Goal: Find specific page/section: Find specific page/section

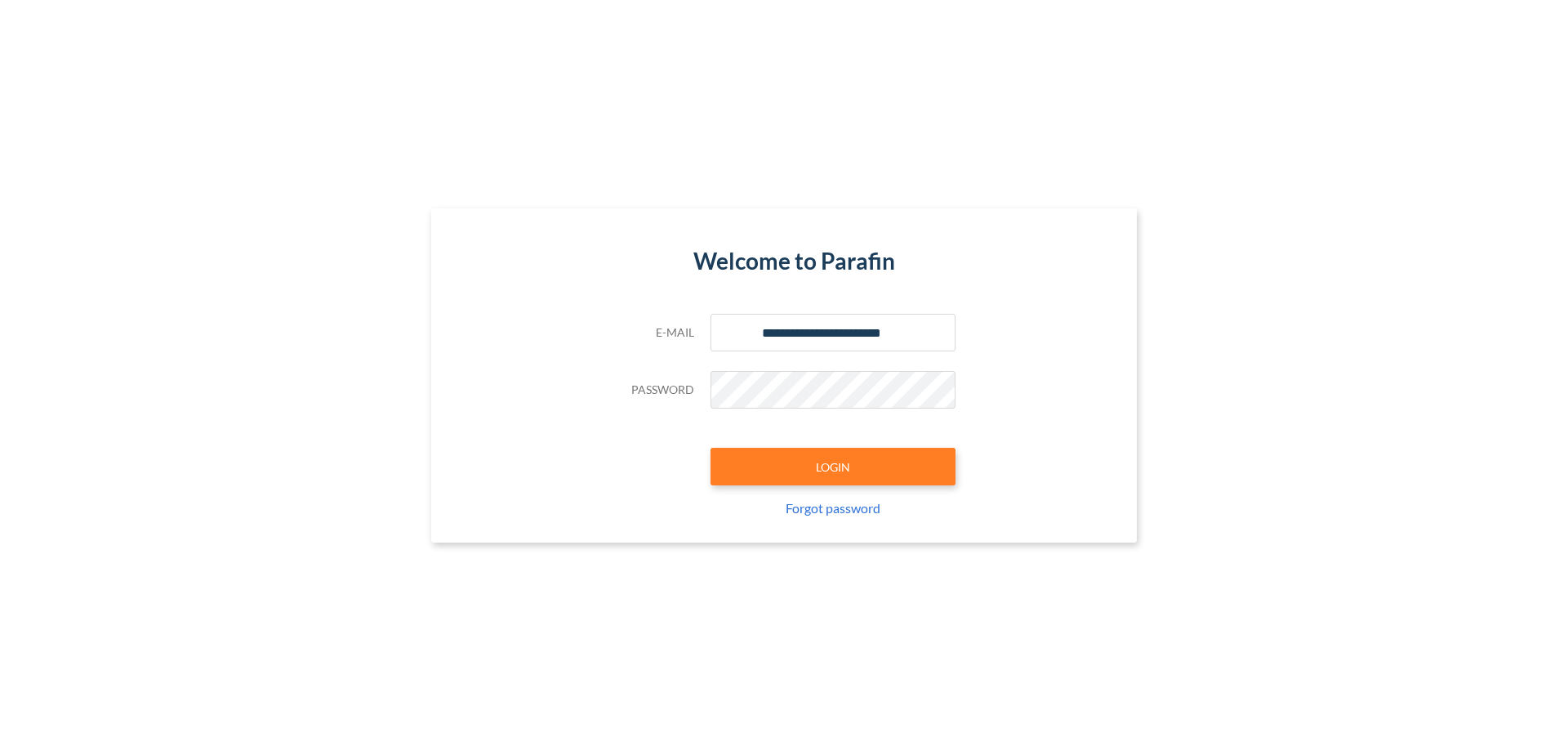
type input "**********"
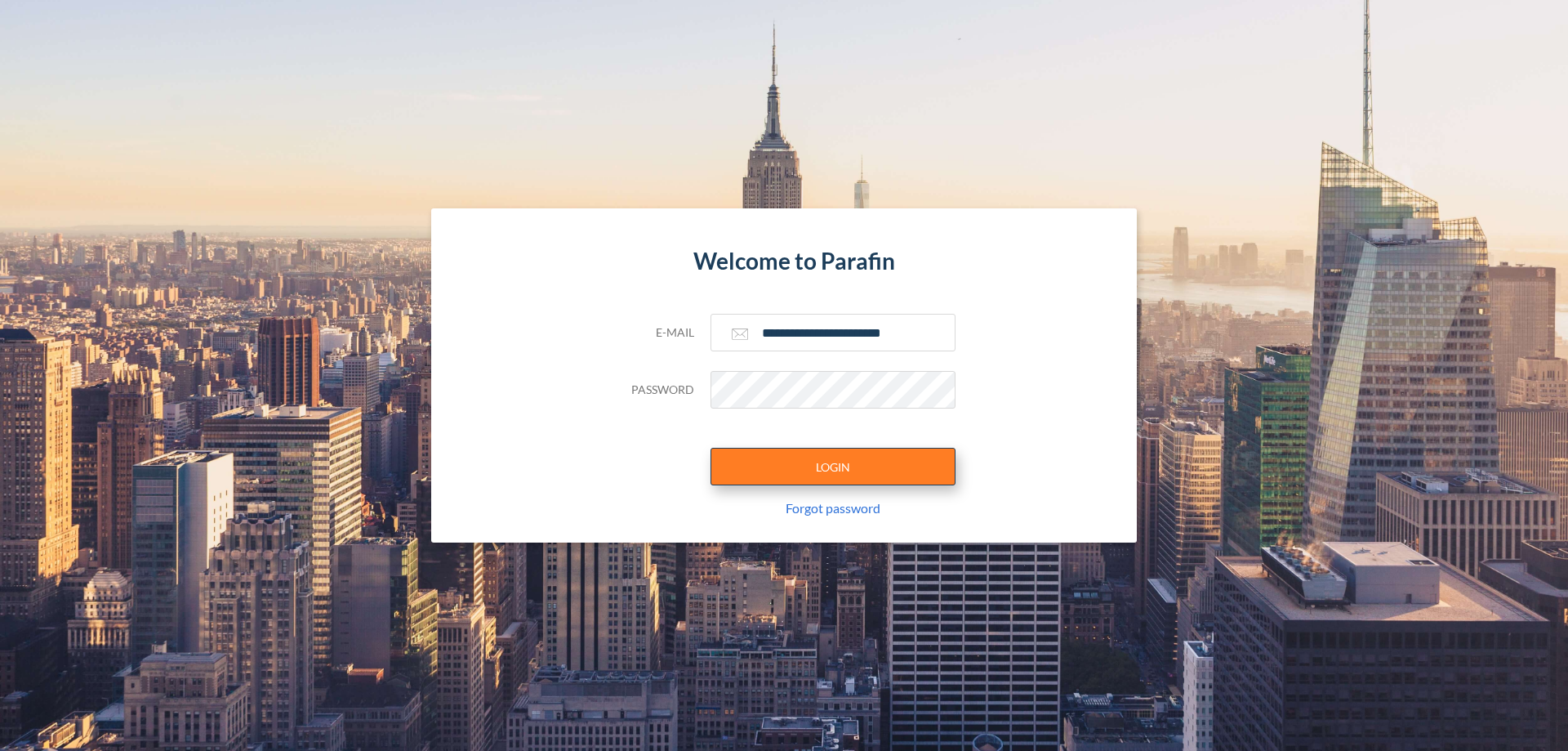
click at [833, 466] on button "LOGIN" at bounding box center [833, 466] width 245 height 38
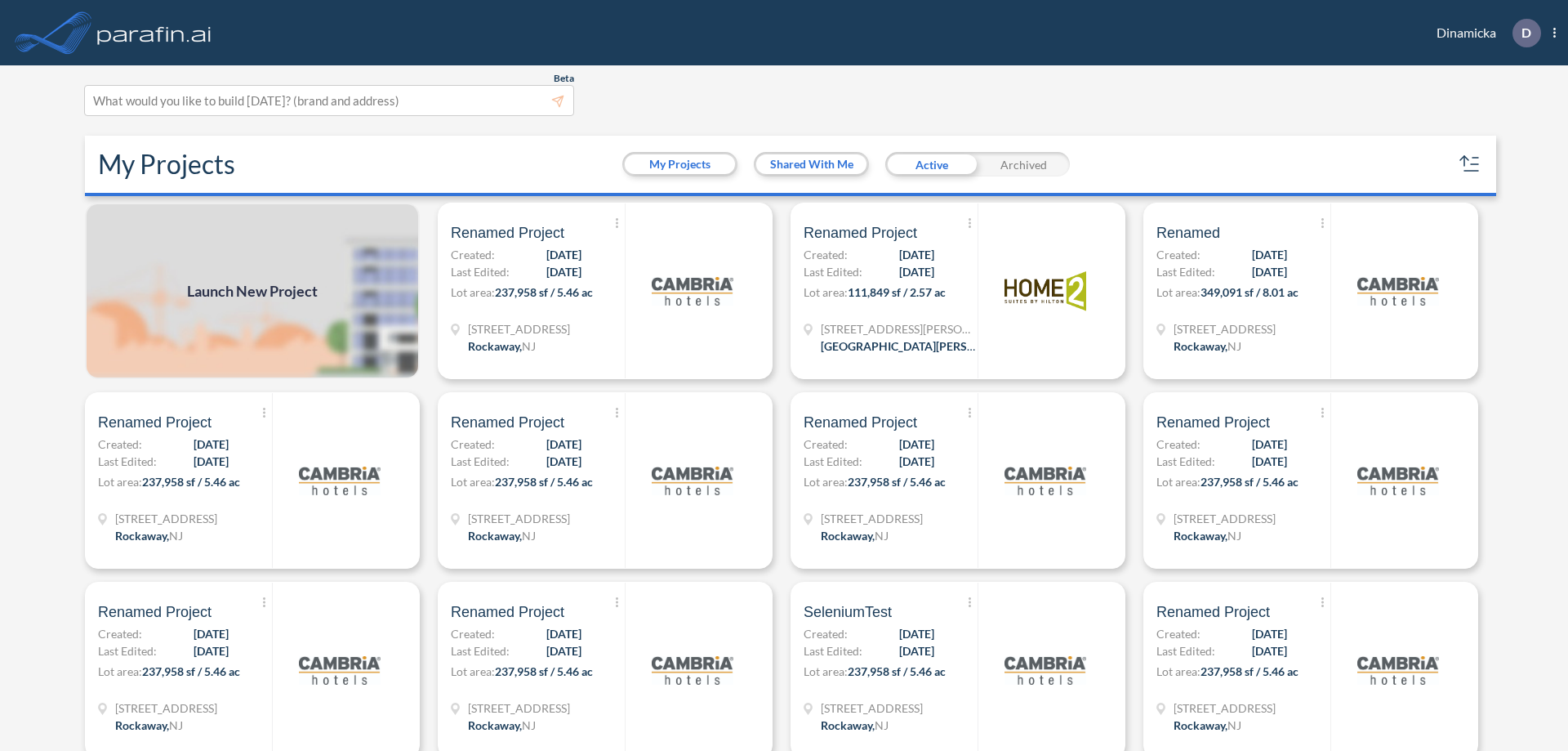
scroll to position [4, 0]
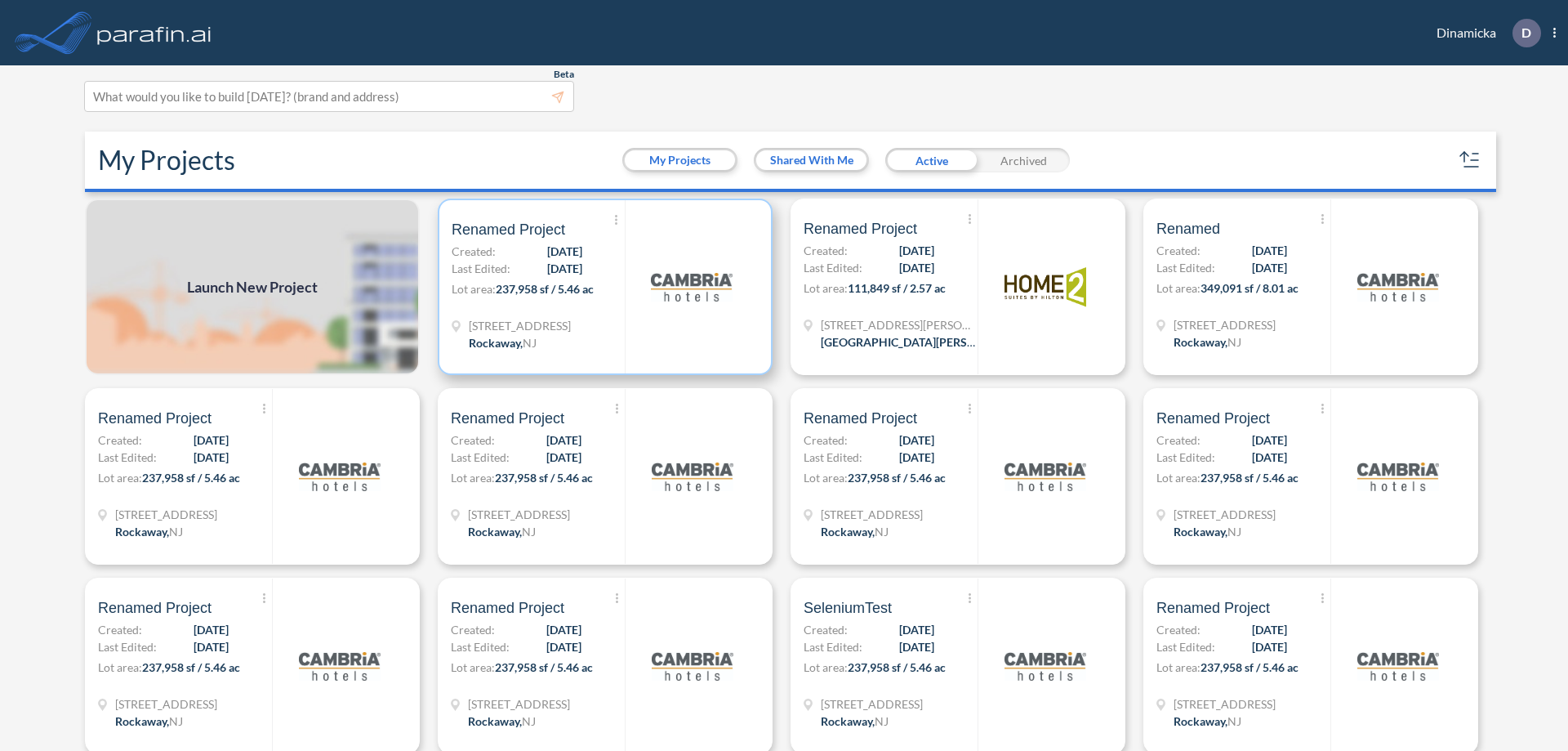
click at [602, 287] on p "Lot area: 237,958 sf / 5.46 ac" at bounding box center [538, 292] width 173 height 24
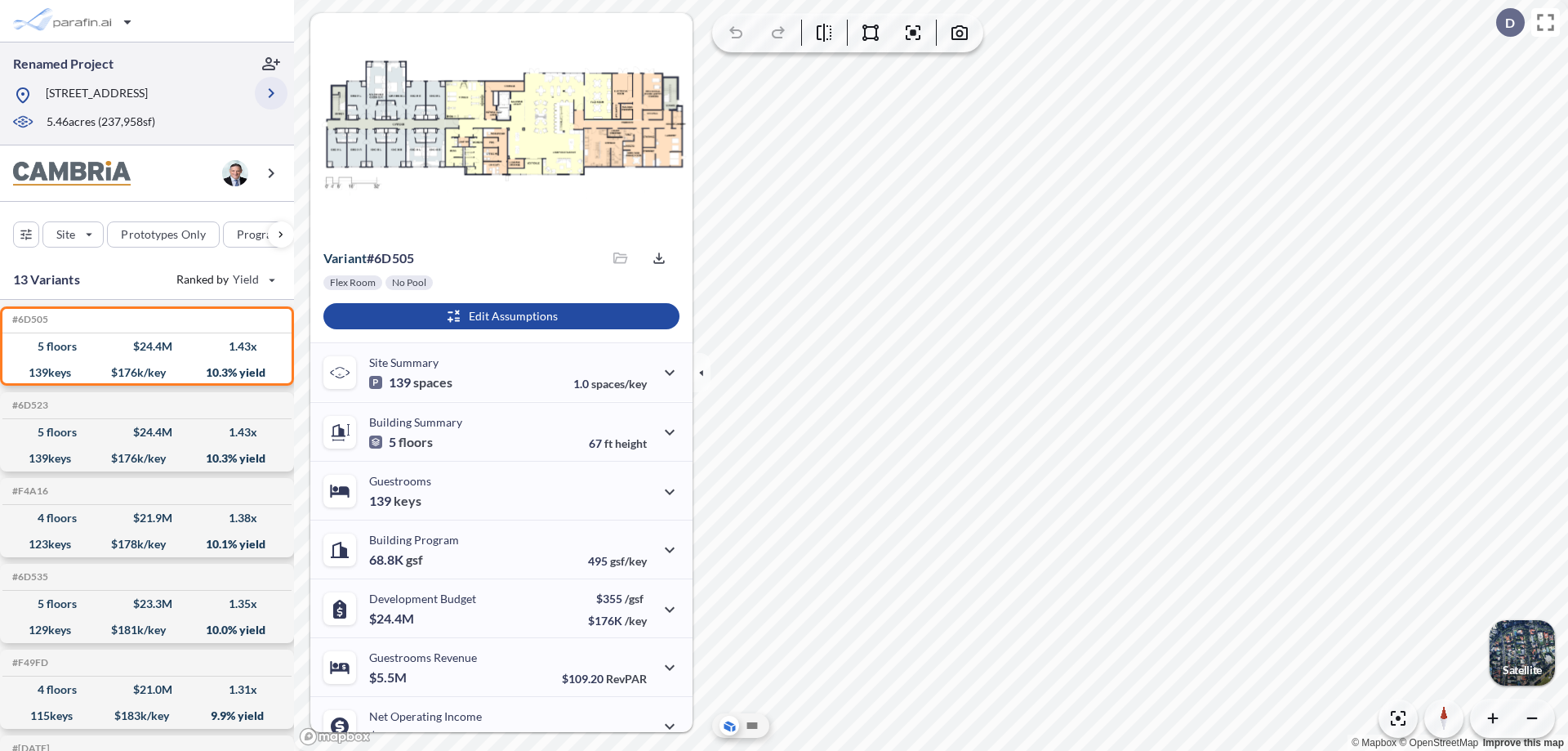
click at [271, 93] on icon "button" at bounding box center [271, 93] width 20 height 20
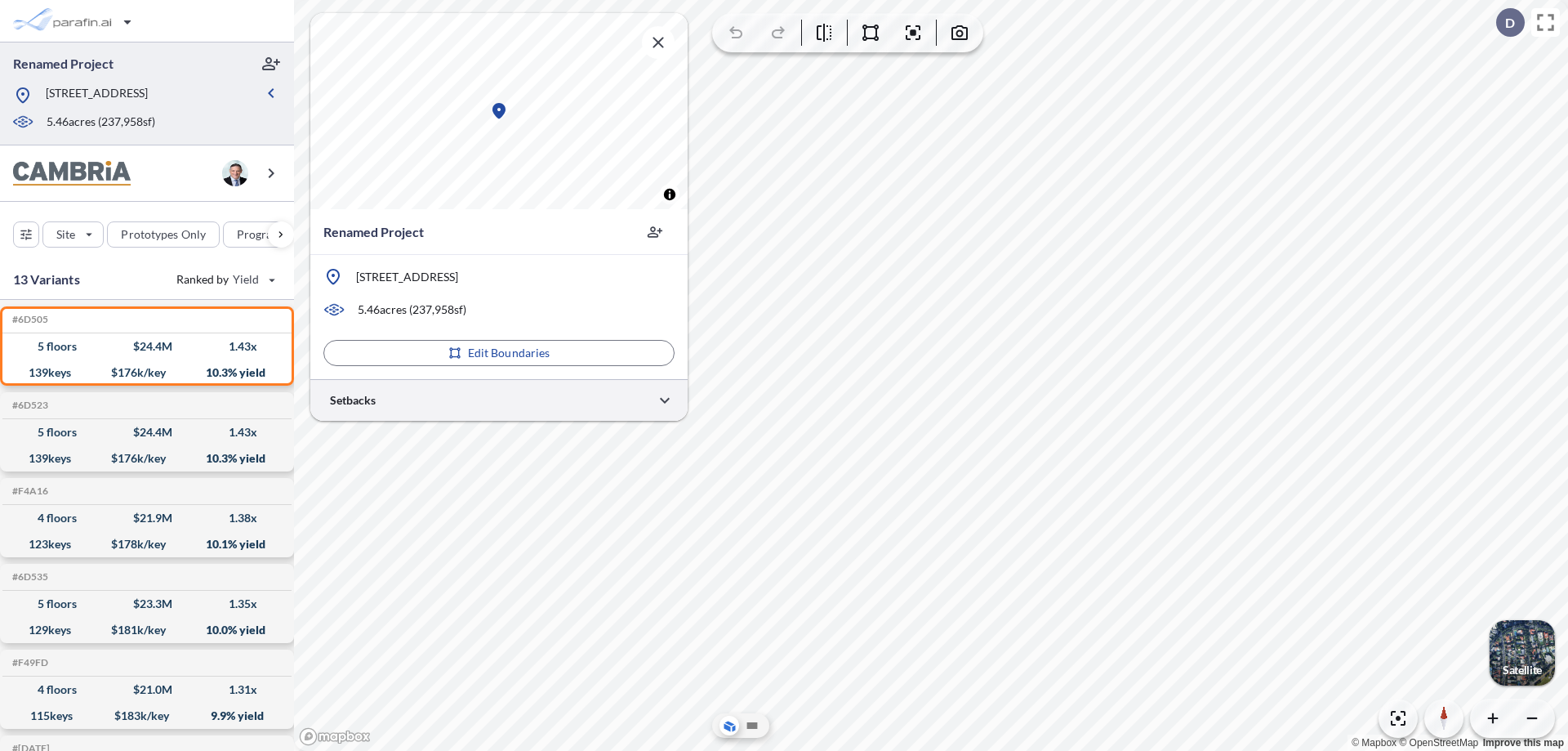
click at [499, 400] on div at bounding box center [499, 400] width 377 height 42
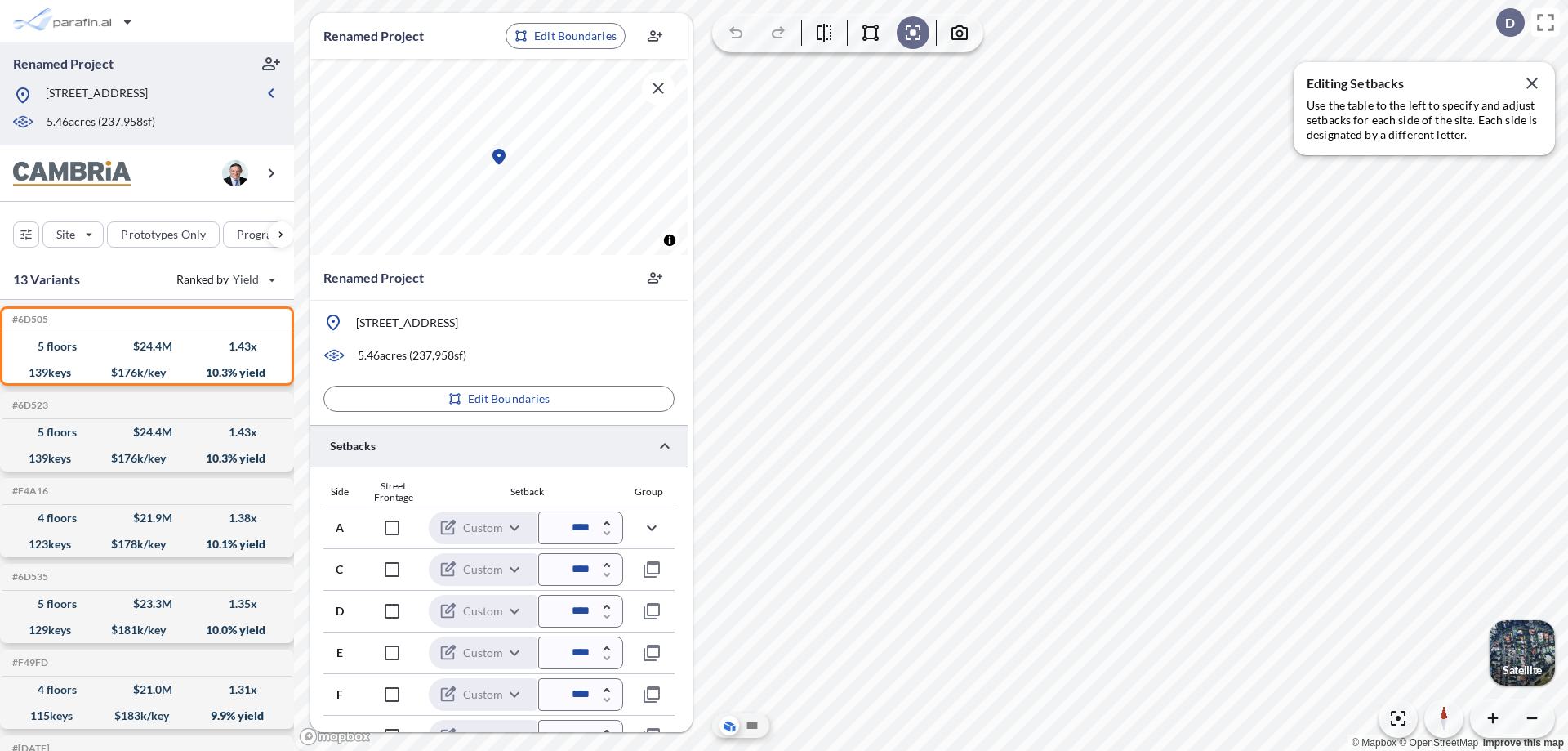
scroll to position [400, 0]
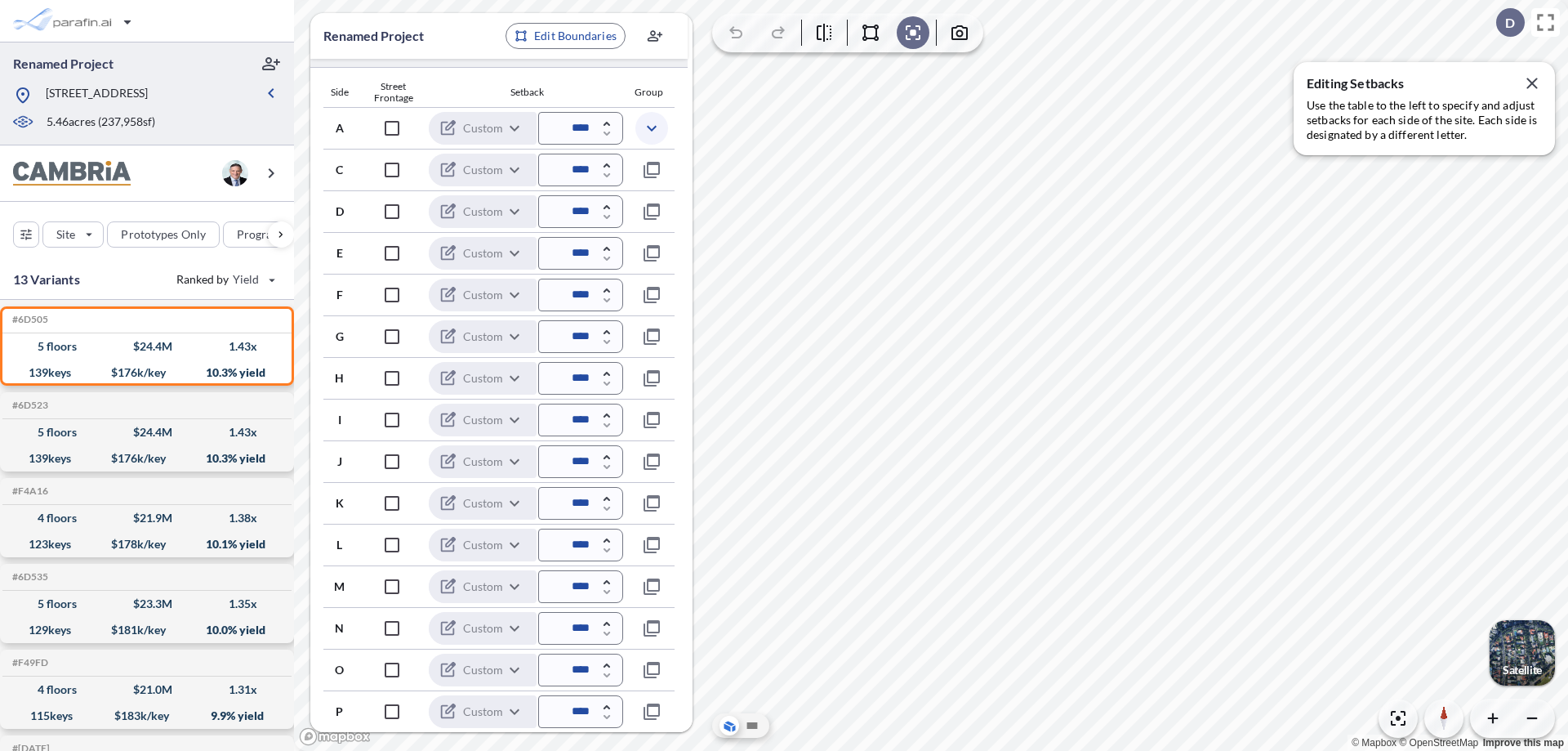
click at [651, 128] on icon "button" at bounding box center [651, 128] width 20 height 20
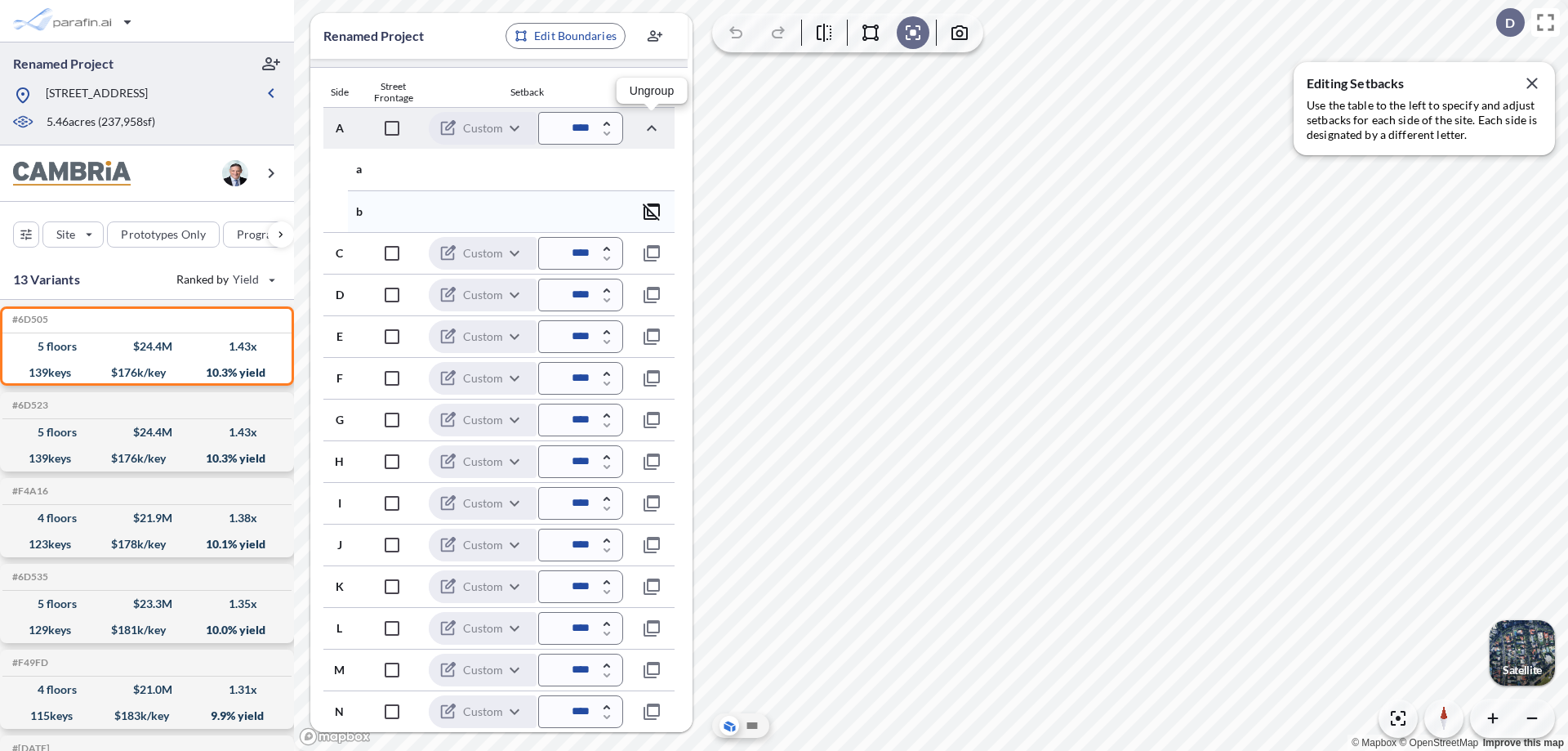
scroll to position [483, 0]
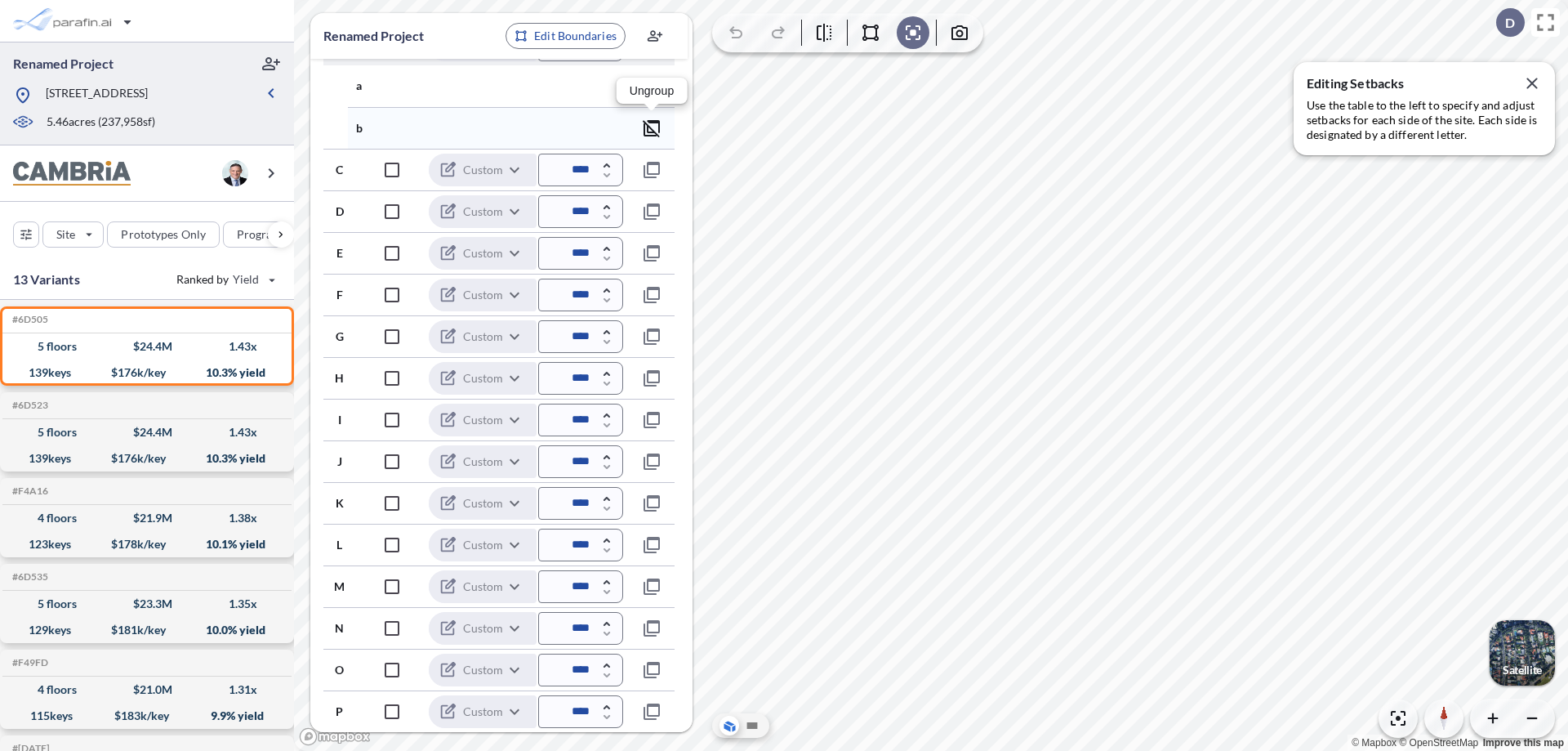
click at [652, 128] on icon "button" at bounding box center [651, 128] width 20 height 20
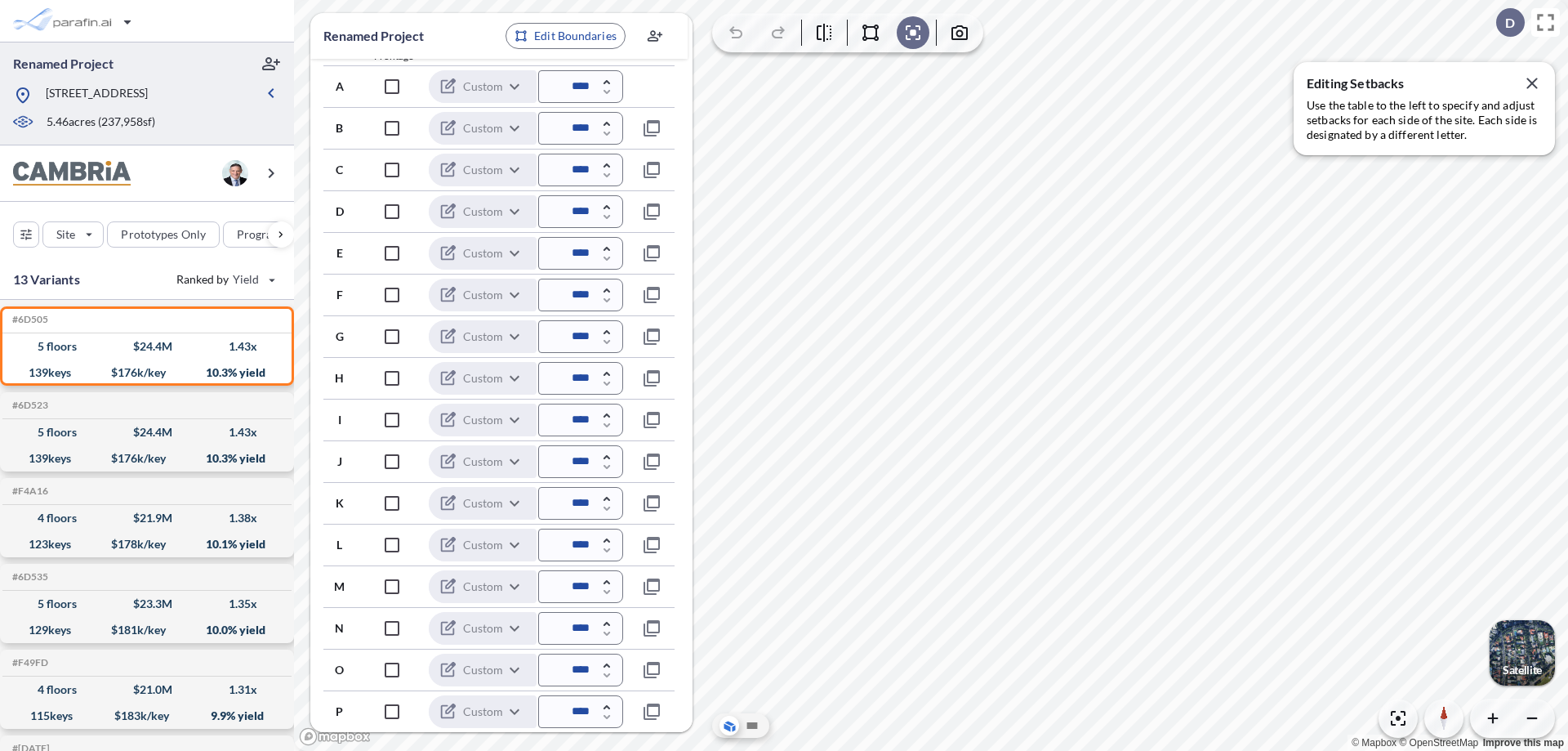
scroll to position [442, 0]
